Goal: Find contact information: Find contact information

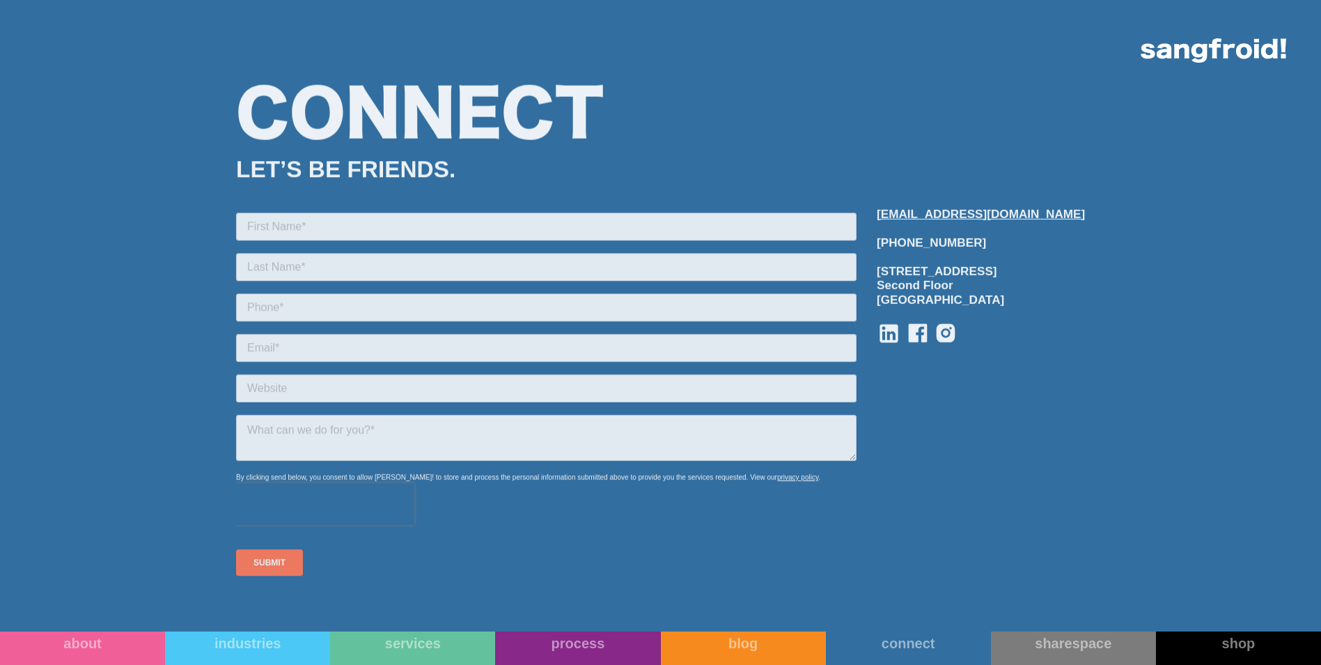
scroll to position [1731, 0]
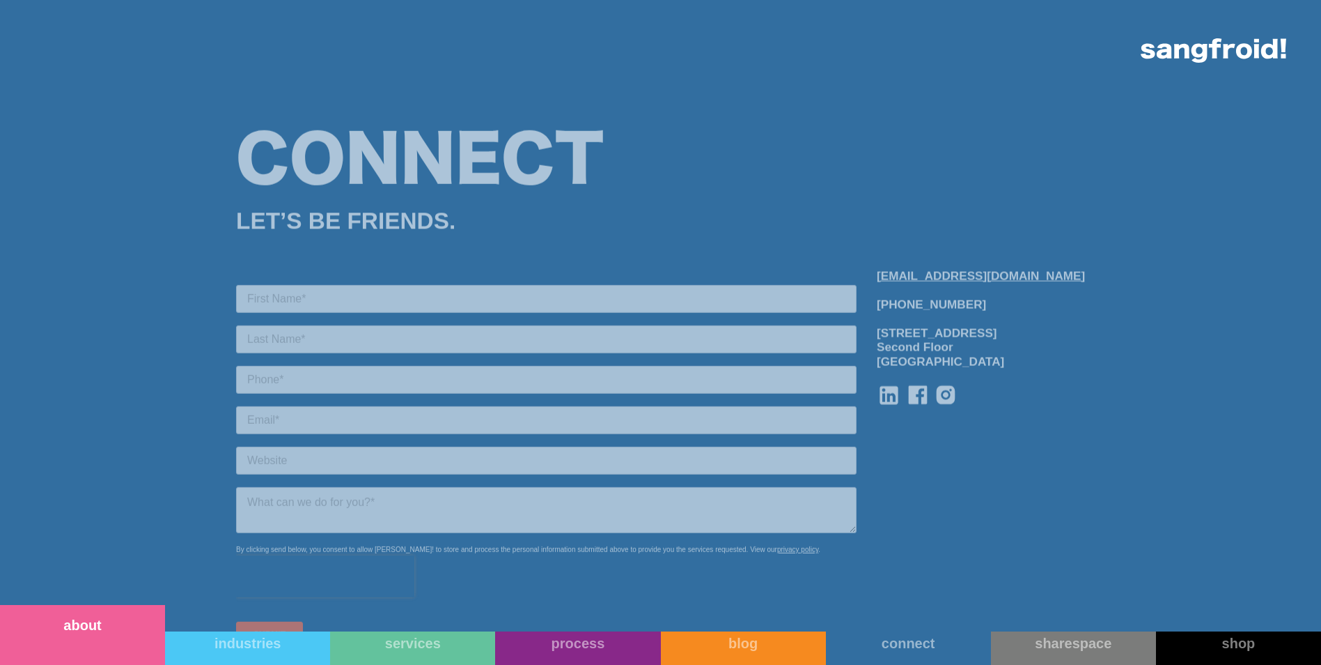
click at [112, 648] on link "about" at bounding box center [82, 635] width 165 height 60
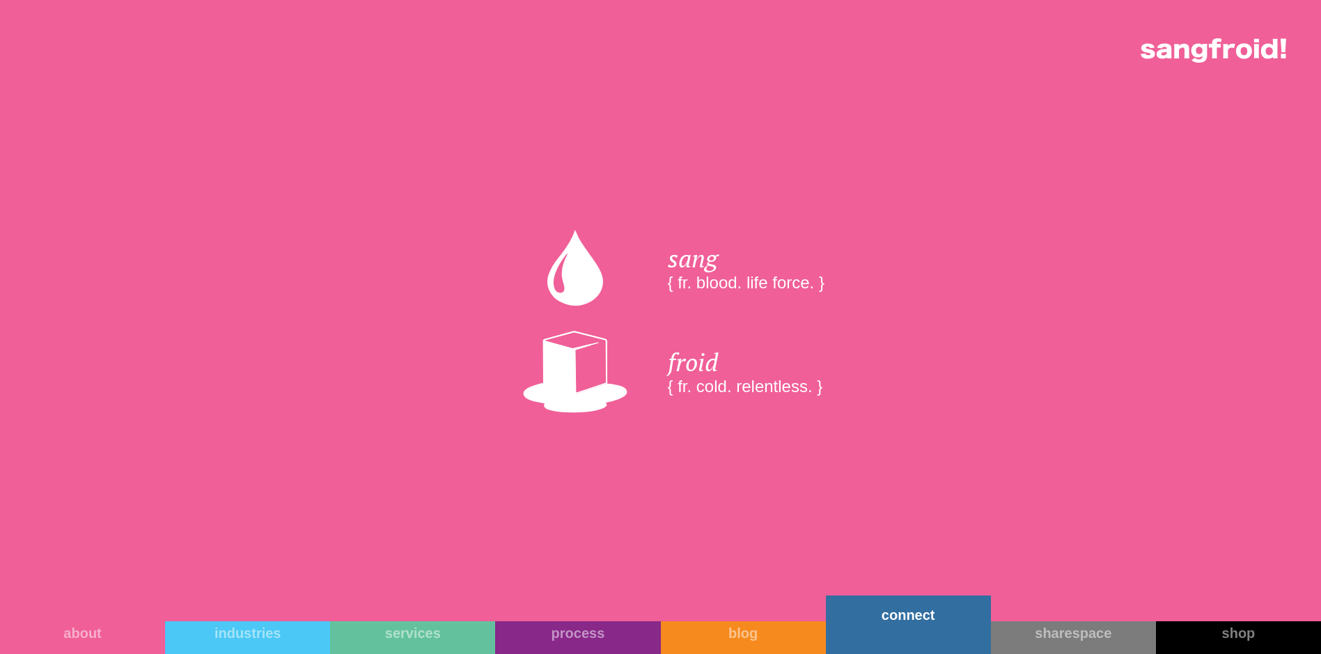
click at [920, 619] on div "connect" at bounding box center [908, 615] width 165 height 17
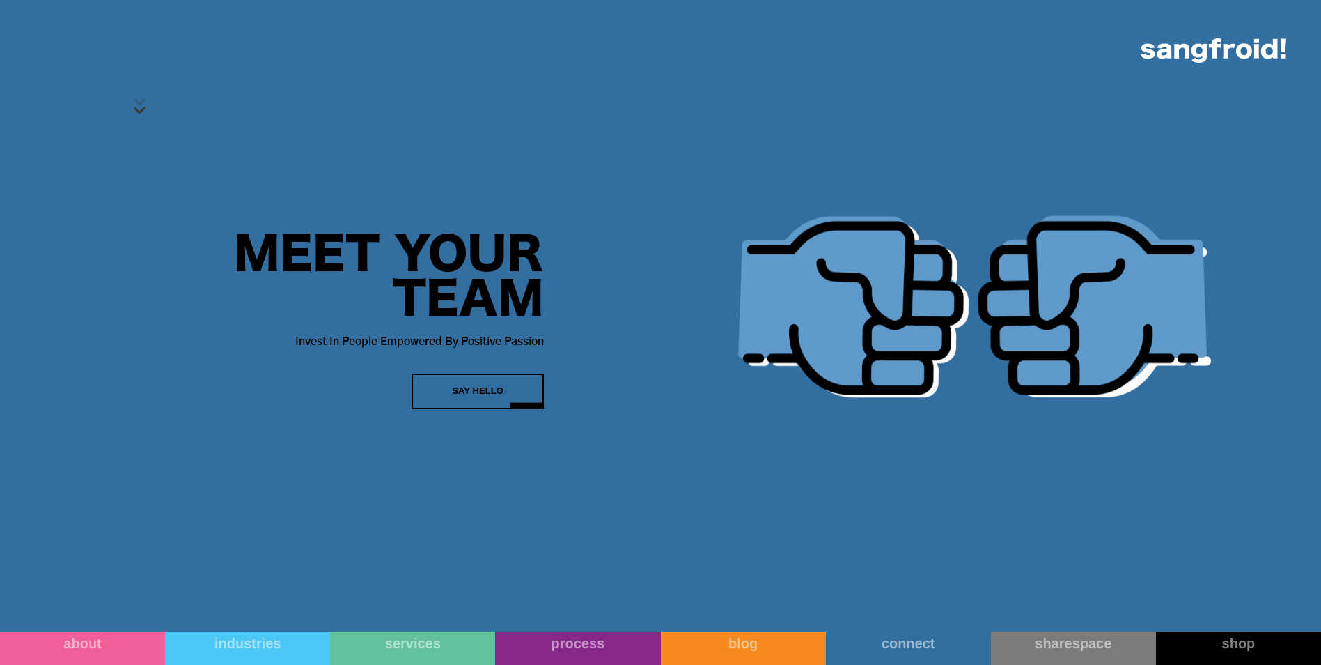
click at [492, 395] on div "Say Hello" at bounding box center [478, 391] width 52 height 14
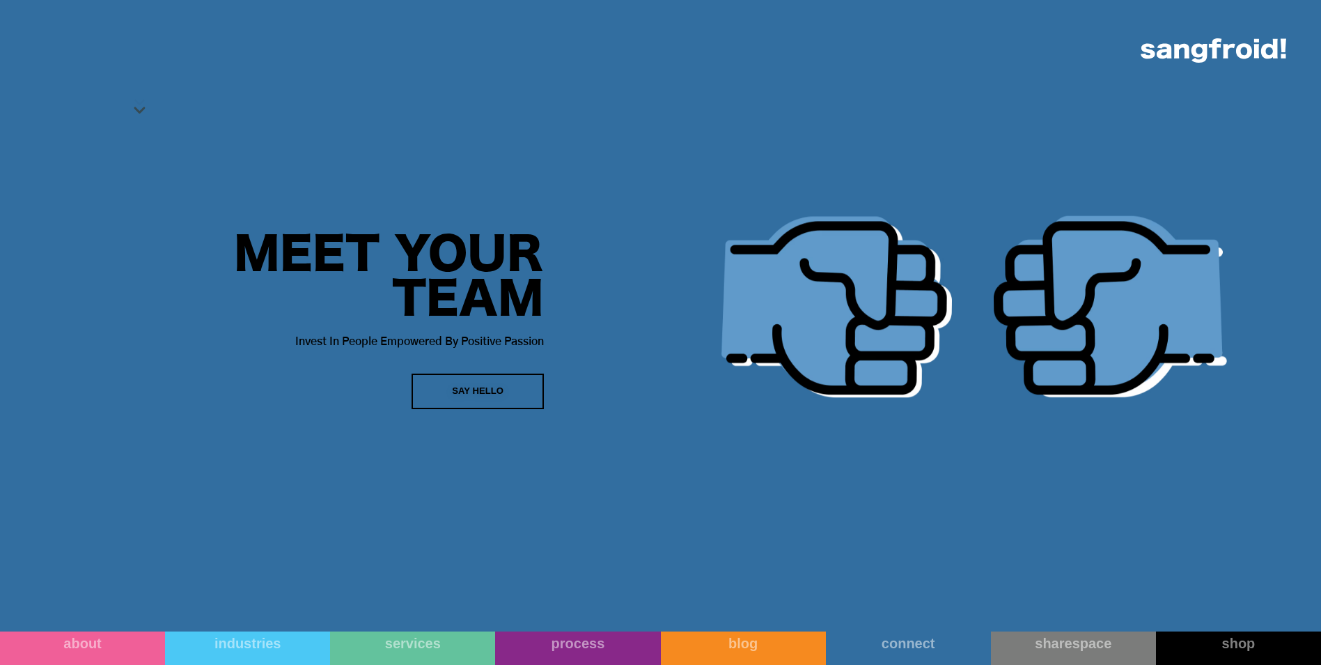
click at [492, 395] on div "Say Hello" at bounding box center [478, 391] width 52 height 14
